Goal: Task Accomplishment & Management: Manage account settings

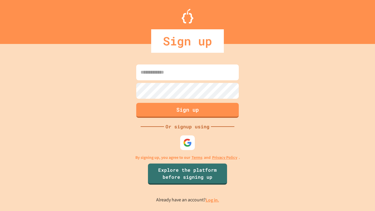
click at [213, 200] on link "Log in." at bounding box center [212, 200] width 13 height 6
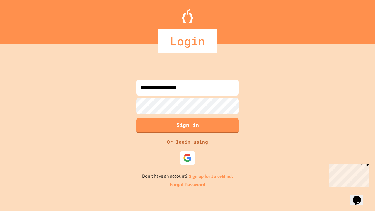
type input "**********"
